Goal: Information Seeking & Learning: Compare options

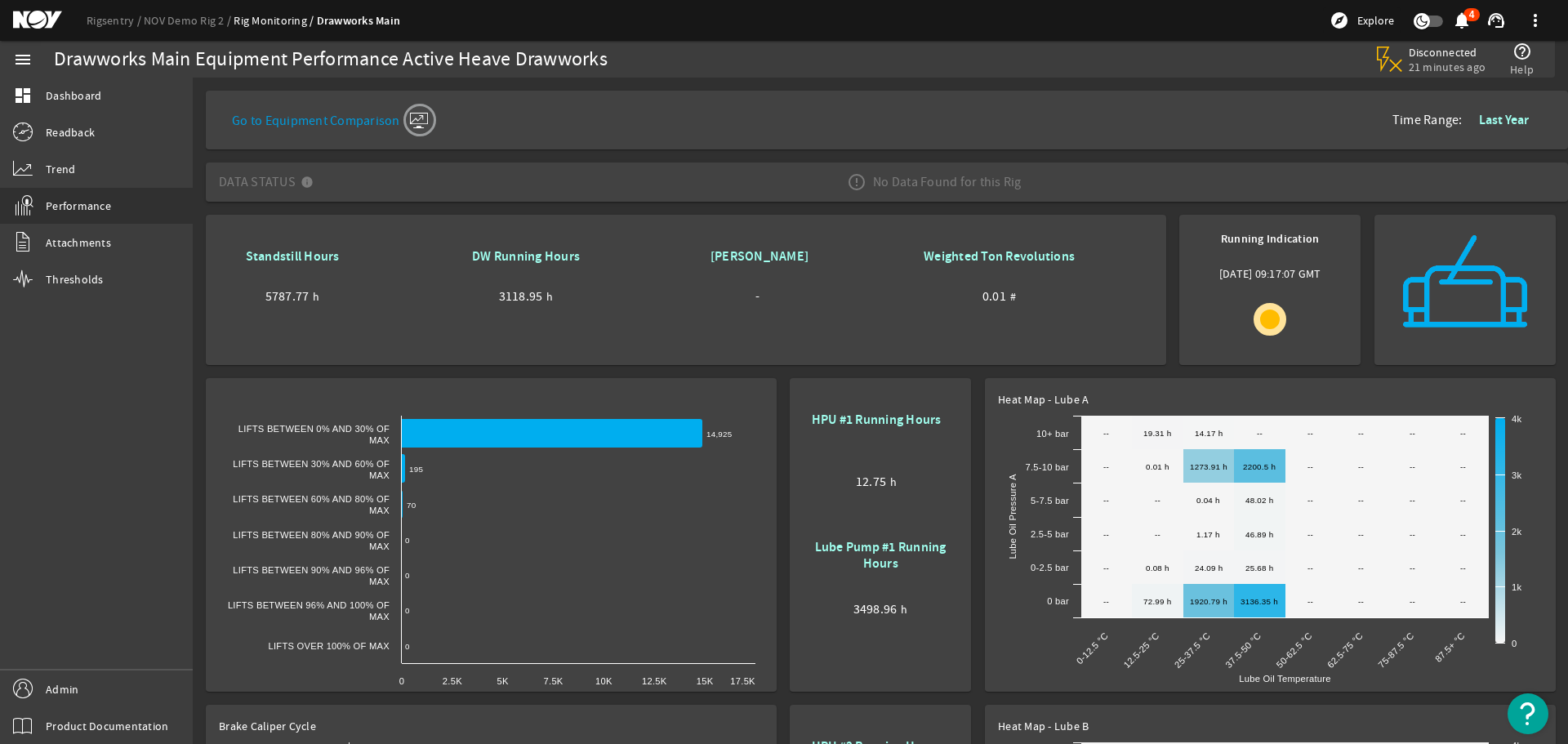
drag, startPoint x: 417, startPoint y: 116, endPoint x: 439, endPoint y: 143, distance: 34.8
click at [417, 116] on mat-icon at bounding box center [419, 120] width 33 height 33
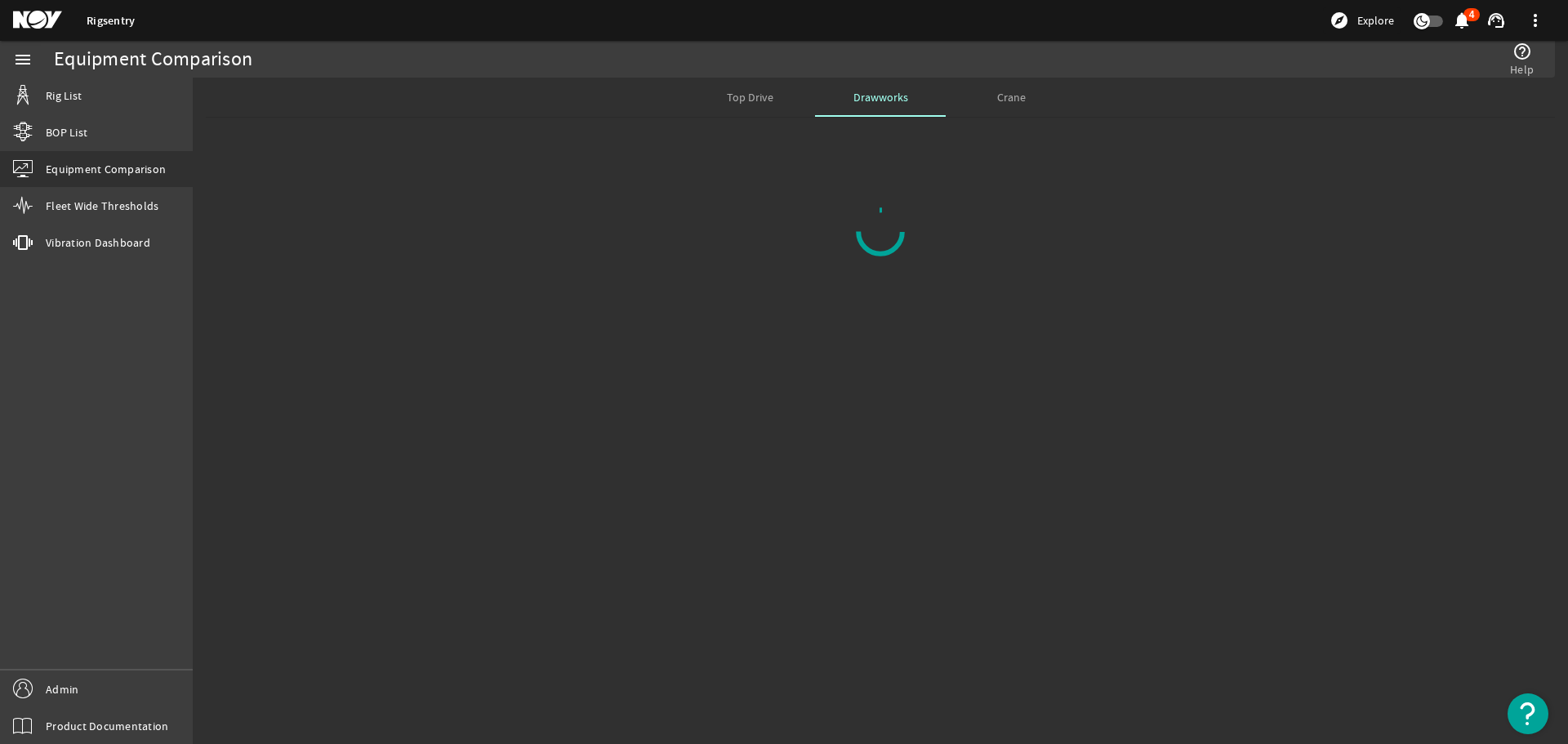
click at [739, 94] on span "Top Drive" at bounding box center [750, 98] width 46 height 12
click at [874, 97] on span "Drawworks" at bounding box center [880, 98] width 55 height 12
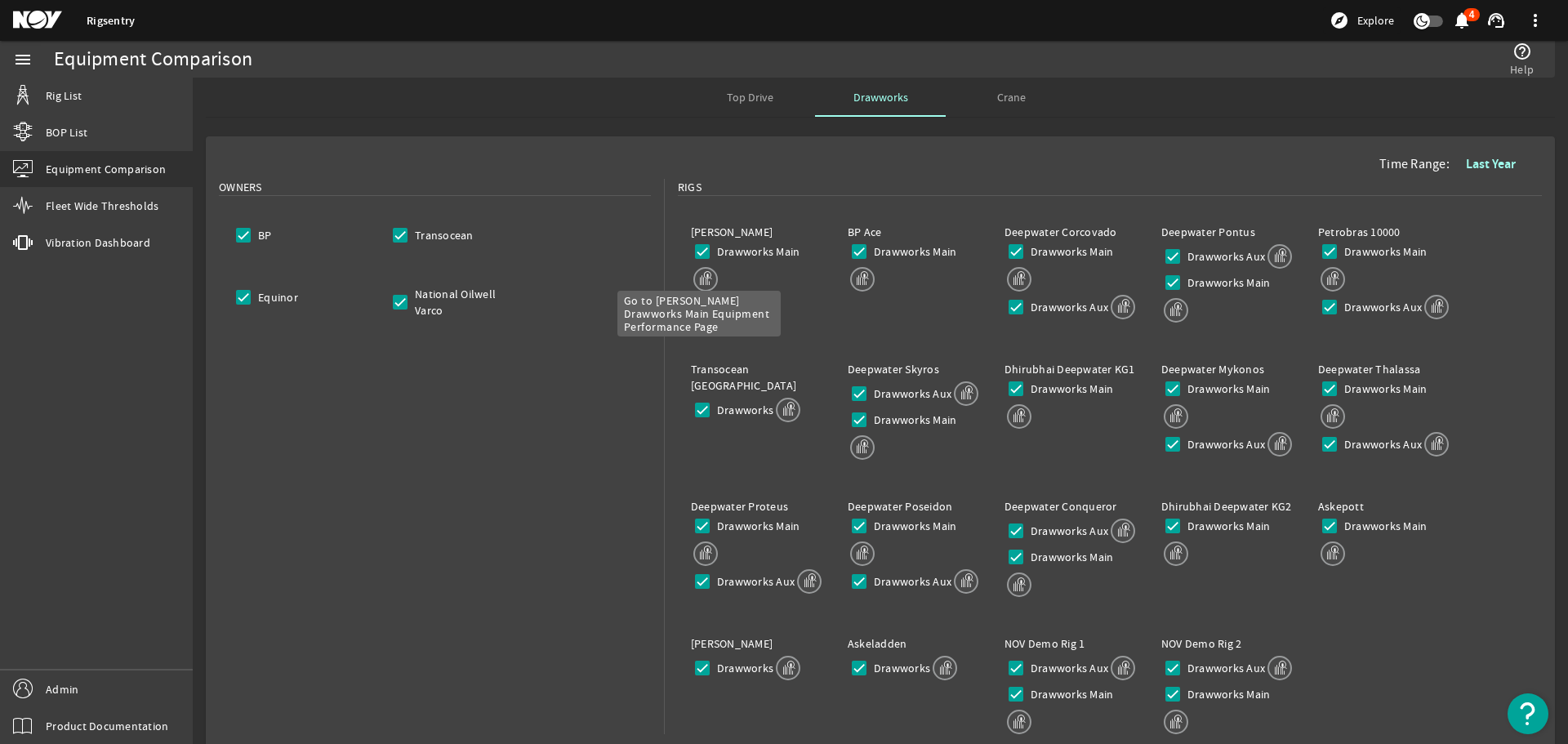
click at [708, 284] on mat-icon at bounding box center [705, 279] width 24 height 24
click at [733, 99] on span "Top Drive" at bounding box center [750, 98] width 46 height 12
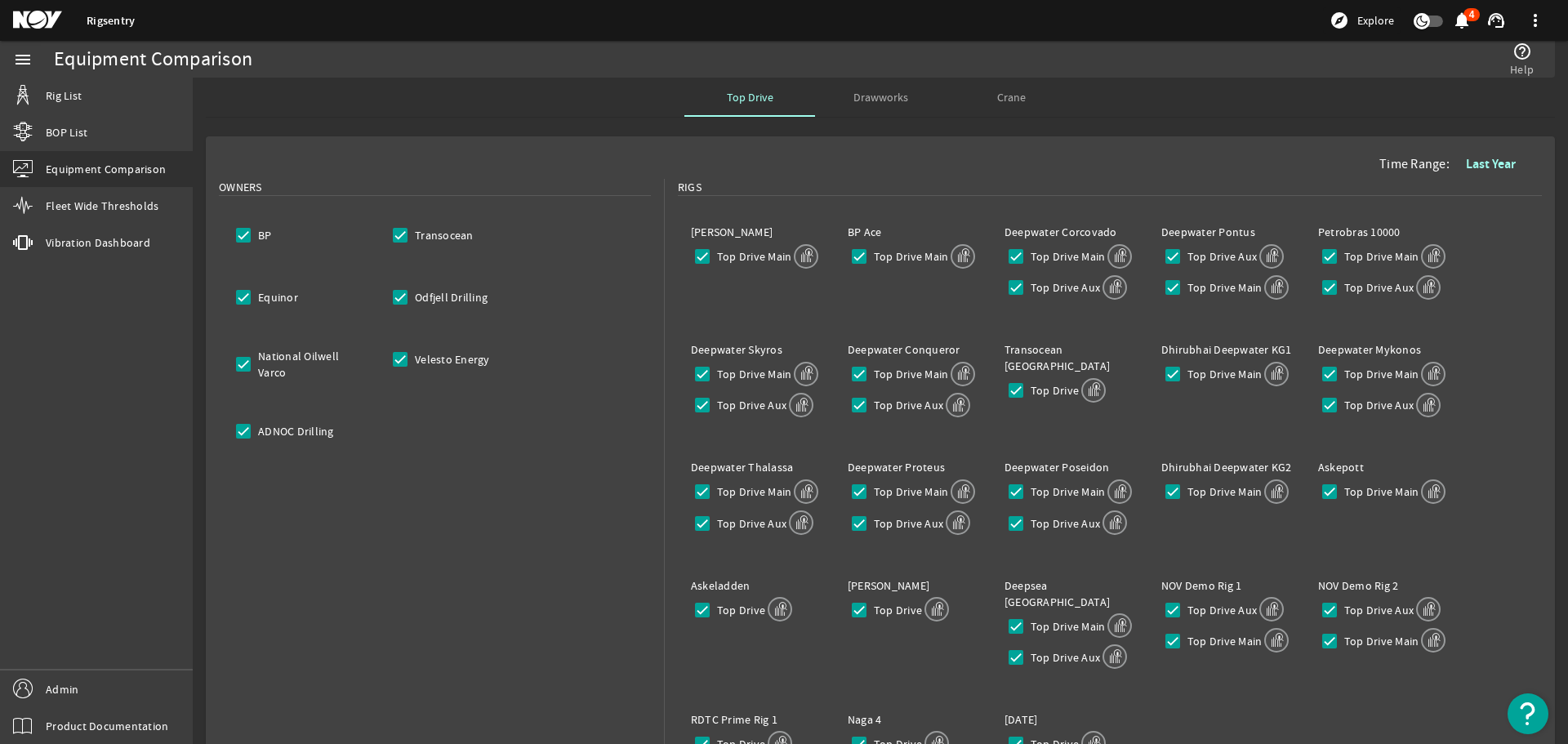
click at [874, 101] on span "Drawworks" at bounding box center [880, 98] width 55 height 12
